Goal: Check status: Check status

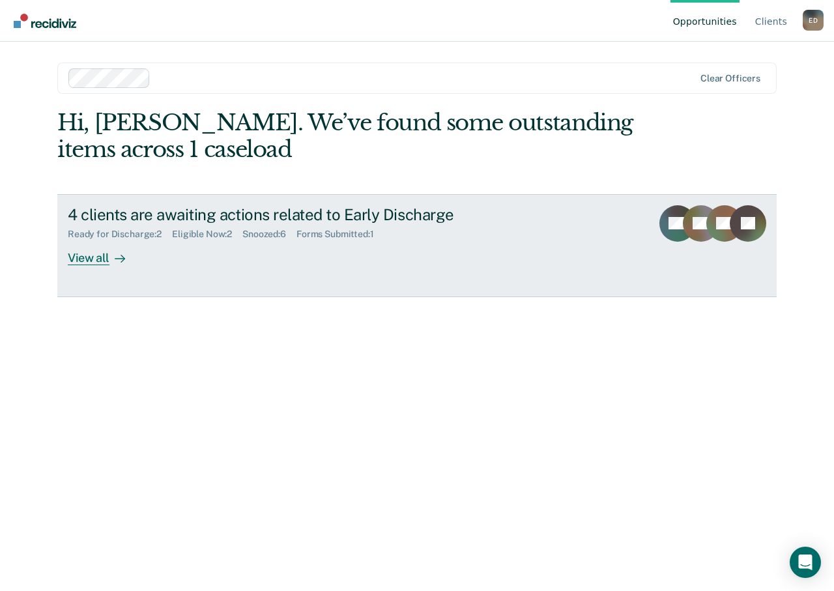
click at [74, 263] on div "View all" at bounding box center [104, 252] width 73 height 25
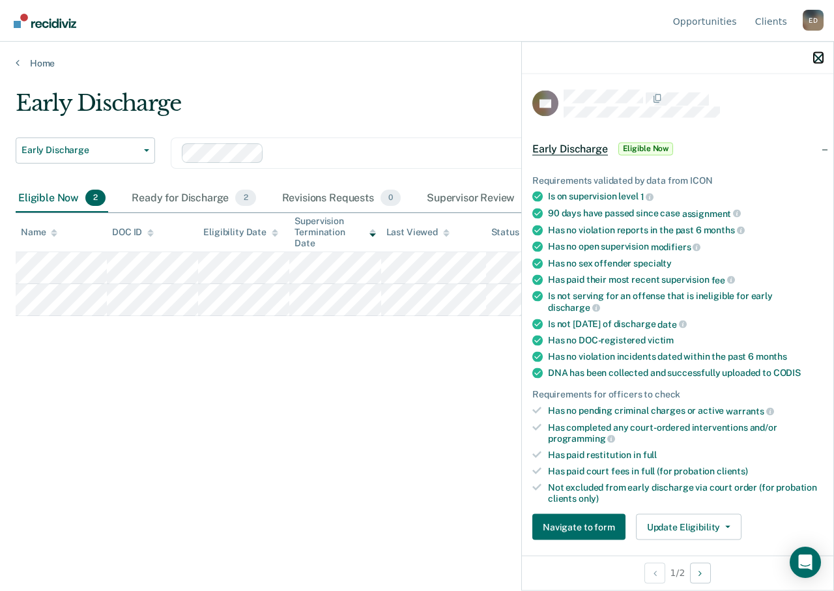
click at [821, 56] on icon "button" at bounding box center [818, 57] width 9 height 9
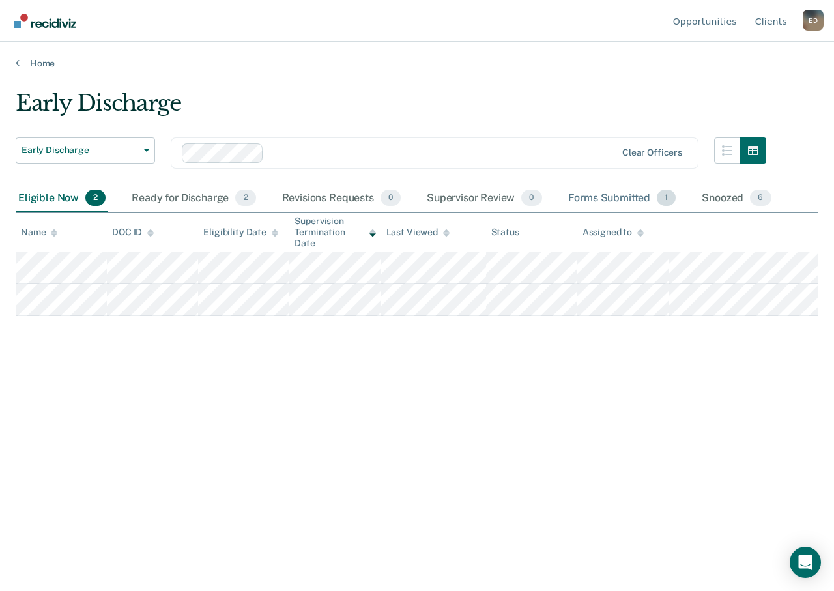
click at [593, 198] on div "Forms Submitted 1" at bounding box center [622, 199] width 113 height 29
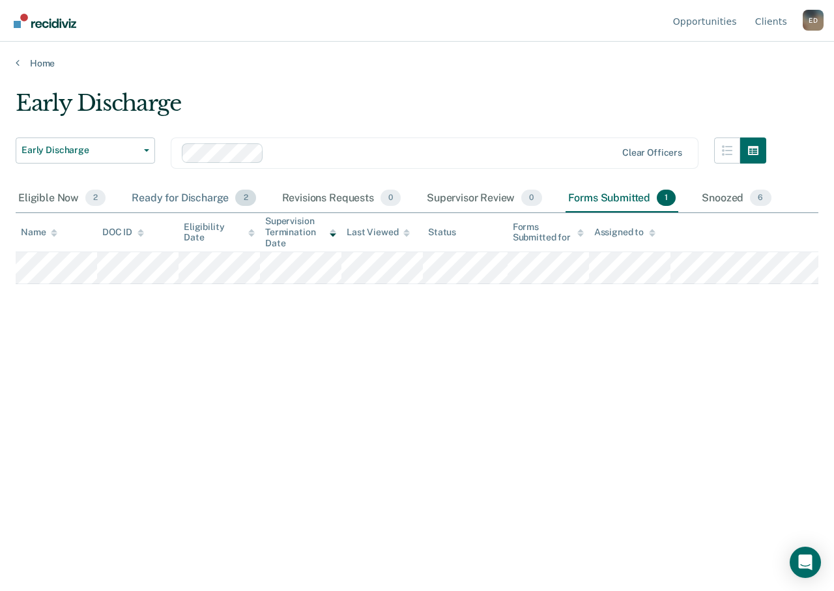
click at [185, 196] on div "Ready for Discharge 2" at bounding box center [193, 199] width 129 height 29
